Goal: Task Accomplishment & Management: Use online tool/utility

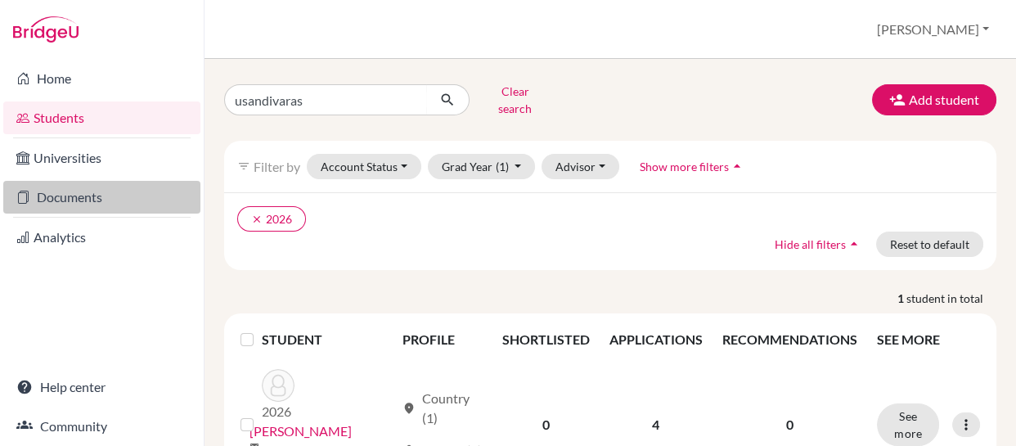
click at [58, 199] on link "Documents" at bounding box center [101, 197] width 197 height 33
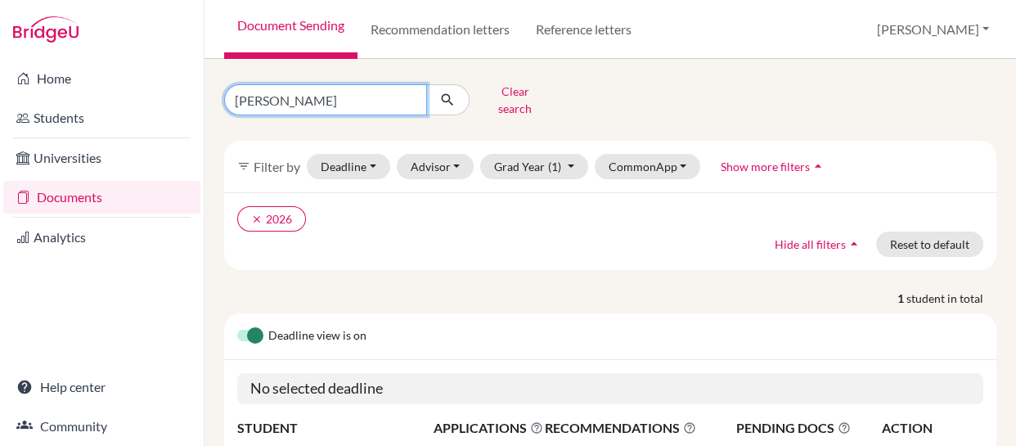
click at [327, 91] on input "[PERSON_NAME]" at bounding box center [325, 99] width 203 height 31
type input "g"
type input "geronimo"
click button "submit" at bounding box center [447, 99] width 43 height 31
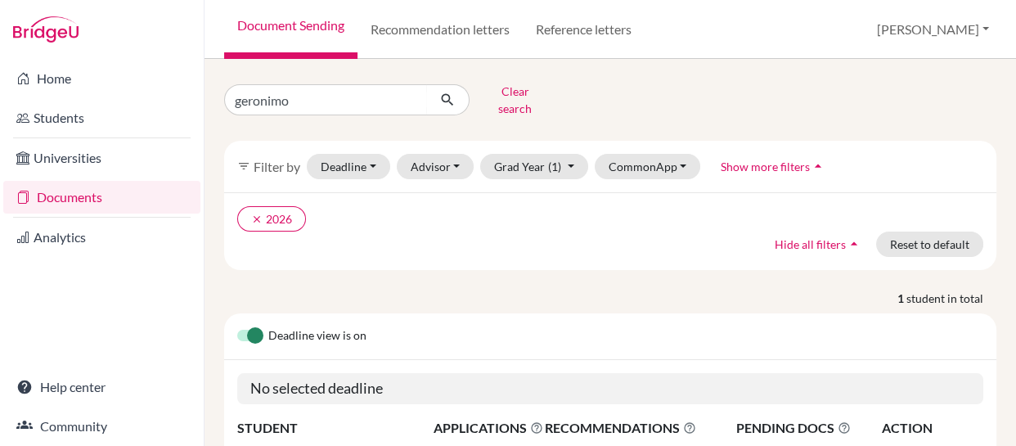
scroll to position [124, 0]
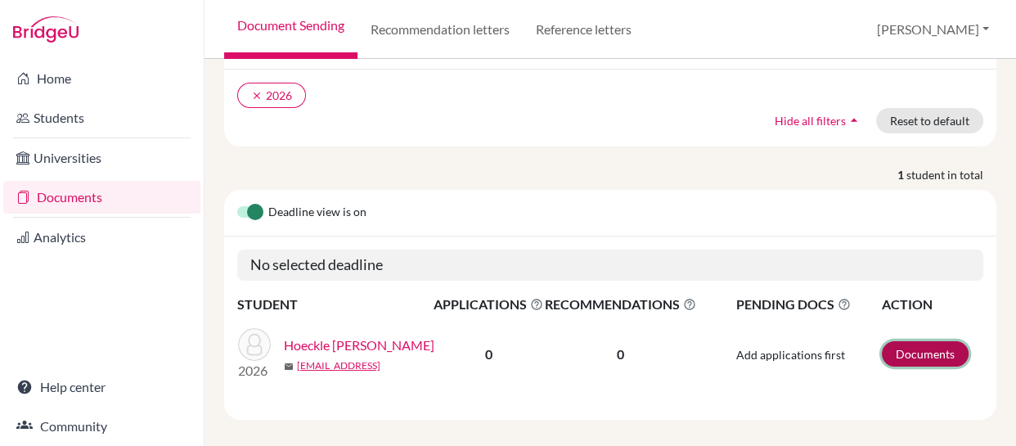
click at [916, 341] on link "Documents" at bounding box center [925, 353] width 87 height 25
